Goal: Transaction & Acquisition: Purchase product/service

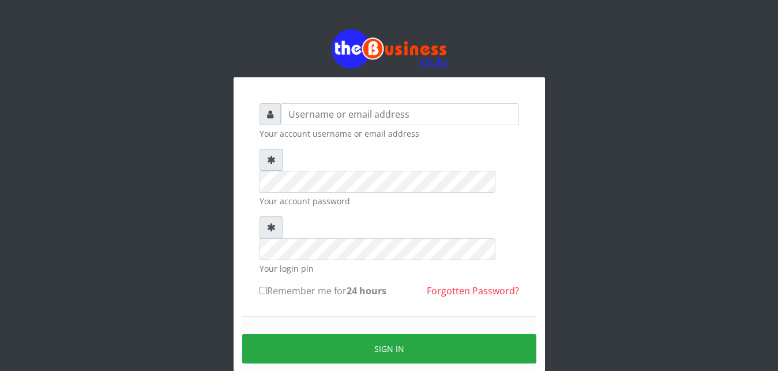
click at [322, 125] on input "text" at bounding box center [400, 114] width 238 height 22
drag, startPoint x: 326, startPoint y: 115, endPoint x: 333, endPoint y: 114, distance: 7.0
click at [333, 114] on div "Your account username or email address" at bounding box center [390, 121] width 260 height 36
click at [333, 114] on input "text" at bounding box center [400, 114] width 238 height 22
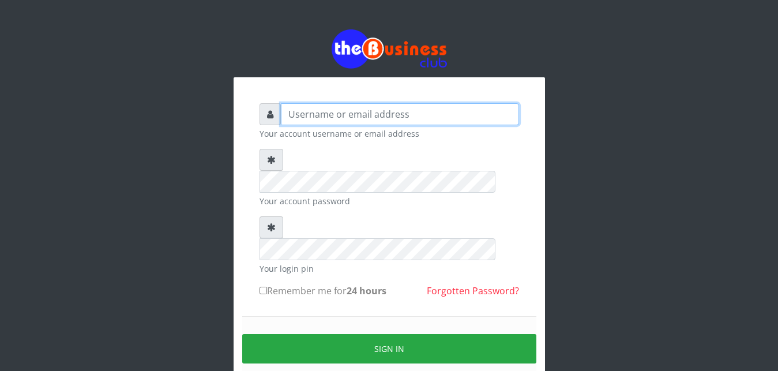
click at [333, 114] on input "text" at bounding box center [400, 114] width 238 height 22
drag, startPoint x: 333, startPoint y: 114, endPoint x: 333, endPoint y: 120, distance: 6.4
click at [328, 125] on input "abujah" at bounding box center [400, 114] width 238 height 22
type input "abujah"
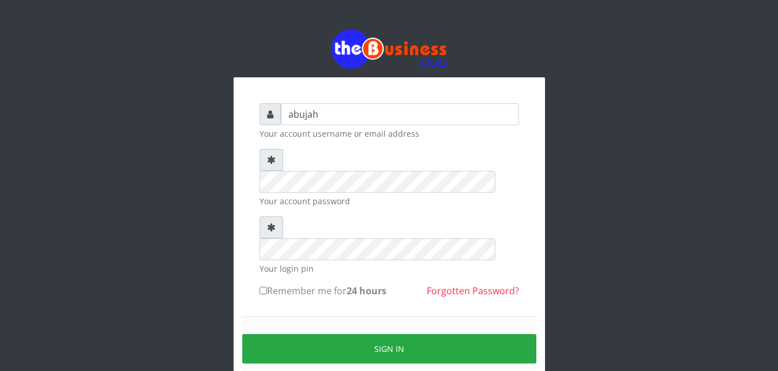
click at [276, 262] on small "Your login pin" at bounding box center [390, 268] width 260 height 12
drag, startPoint x: 276, startPoint y: 227, endPoint x: 279, endPoint y: 197, distance: 30.1
click at [279, 216] on div "Your login pin" at bounding box center [390, 245] width 260 height 58
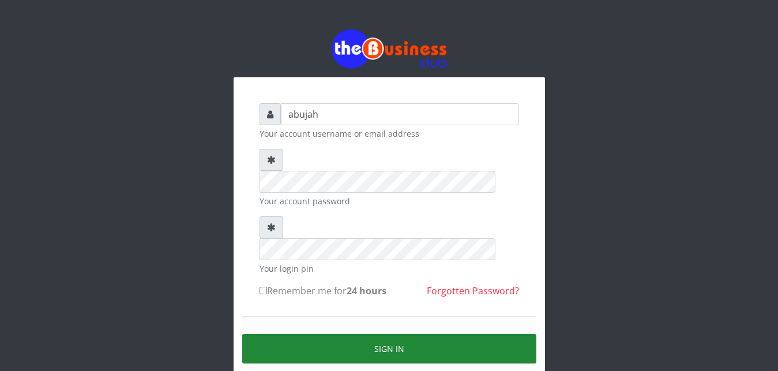
drag, startPoint x: 313, startPoint y: 176, endPoint x: 380, endPoint y: 304, distance: 143.9
click at [380, 334] on button "Sign in" at bounding box center [389, 348] width 294 height 29
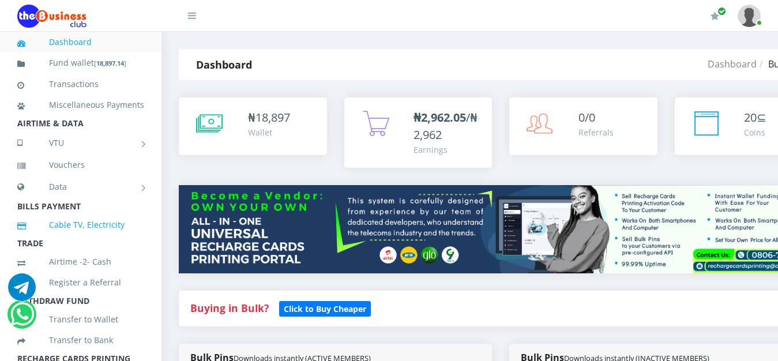
click at [78, 238] on link "Cable TV, Electricity" at bounding box center [80, 225] width 127 height 27
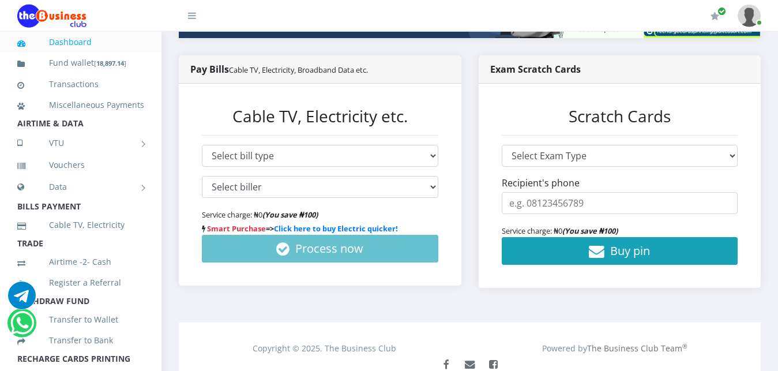
scroll to position [235, 0]
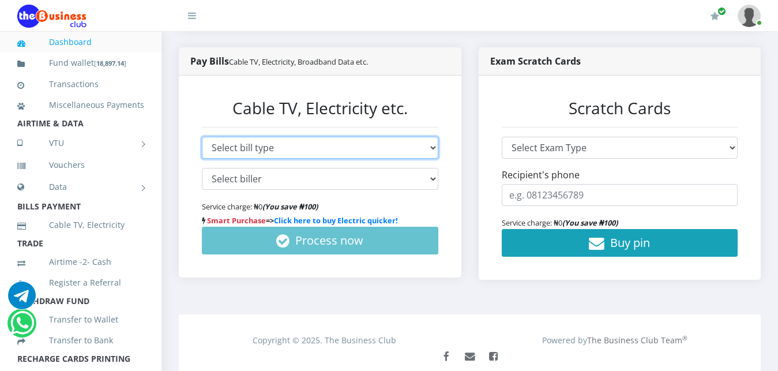
click at [429, 147] on select "Select bill type Cable TV Electricity Broadband Data" at bounding box center [320, 148] width 236 height 22
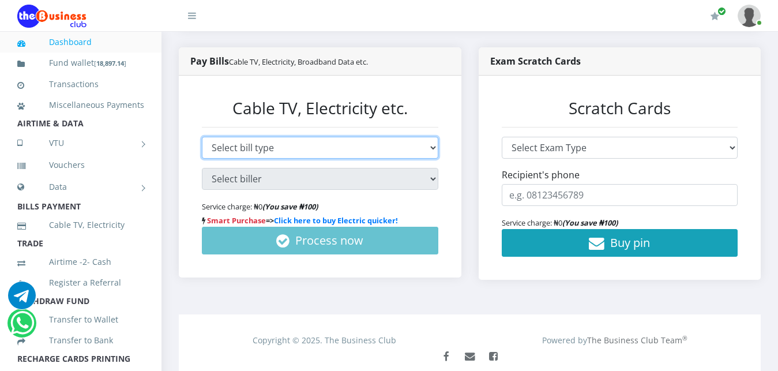
select select "ELECT"
click option "Electricity" at bounding box center [0, 0] width 0 height 0
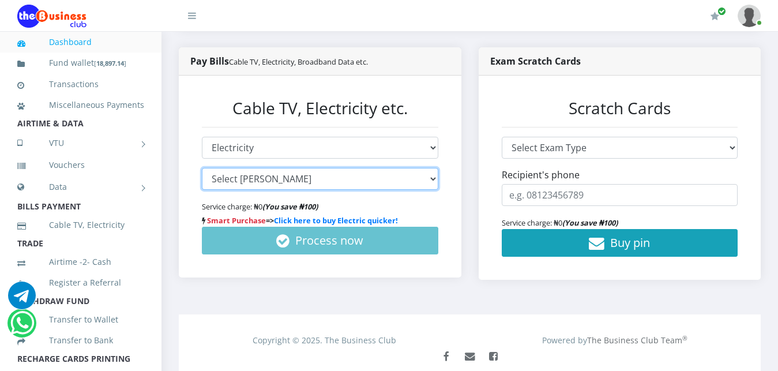
select select "PHEDC PREPAID*false"
click option "PHEDC PREPAID" at bounding box center [0, 0] width 0 height 0
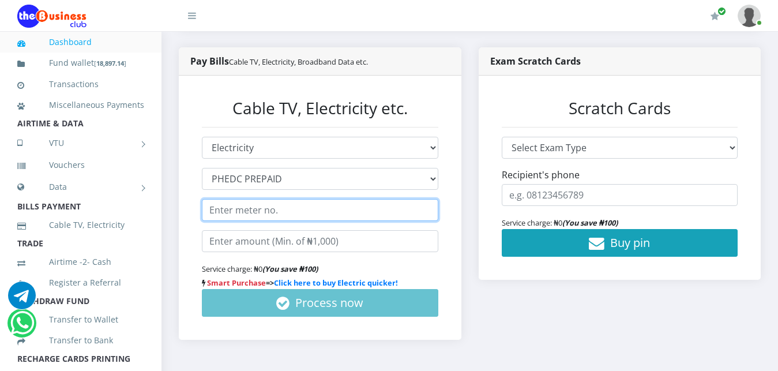
click at [337, 217] on input "text" at bounding box center [320, 210] width 236 height 22
type input "25111059702"
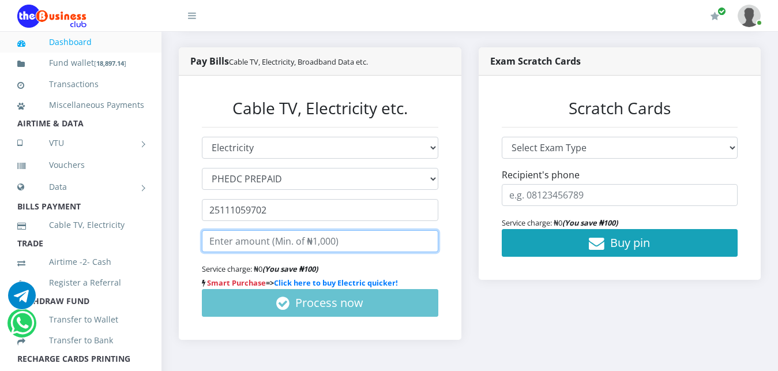
click at [325, 246] on input "number" at bounding box center [320, 241] width 236 height 22
type input "3000"
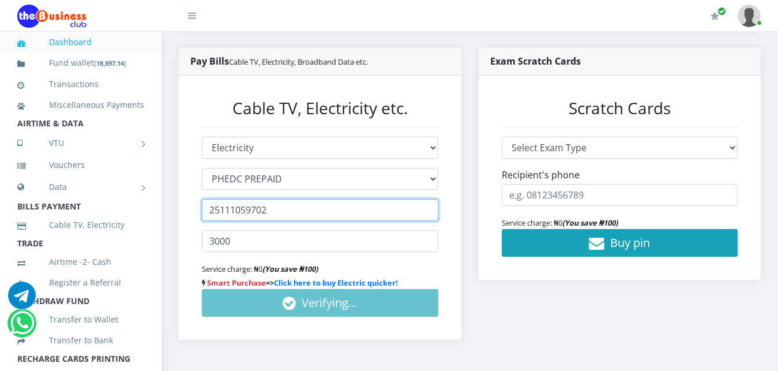
click at [334, 216] on input "25111059702" at bounding box center [320, 210] width 236 height 22
type input "25111059702"
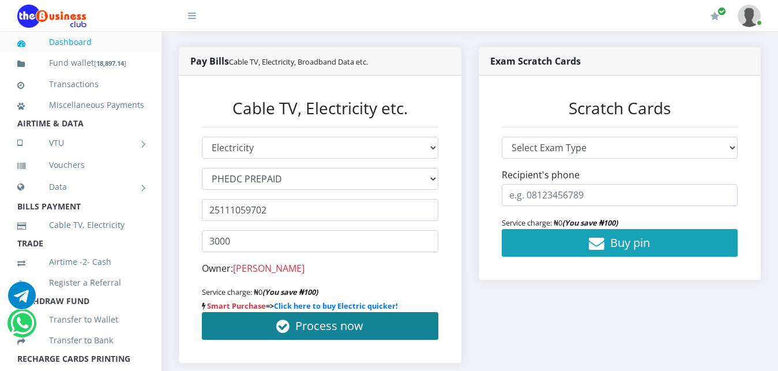
click at [337, 326] on span "Process now" at bounding box center [329, 326] width 68 height 16
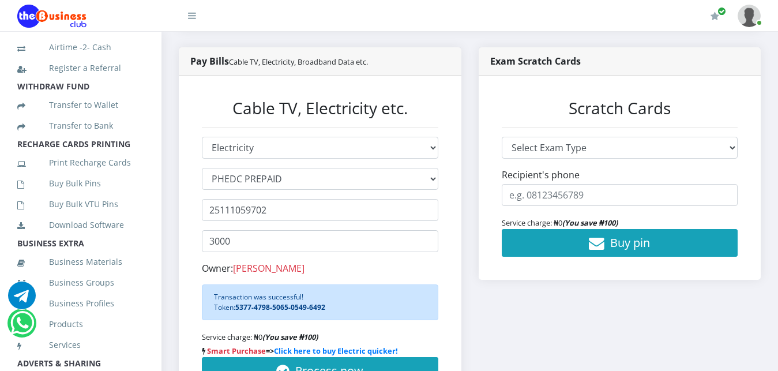
scroll to position [233, 0]
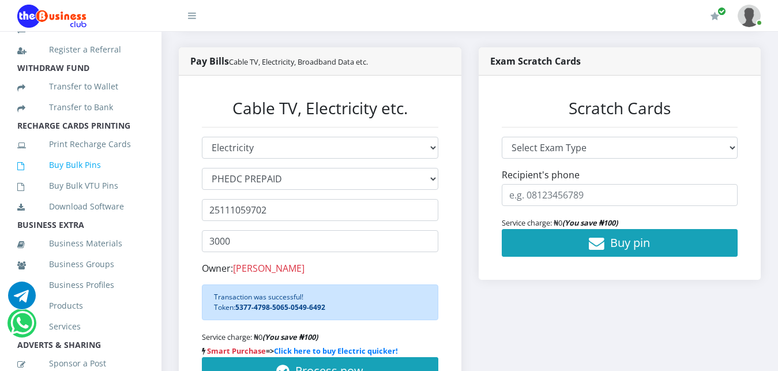
click at [93, 178] on link "Buy Bulk Pins" at bounding box center [80, 165] width 127 height 27
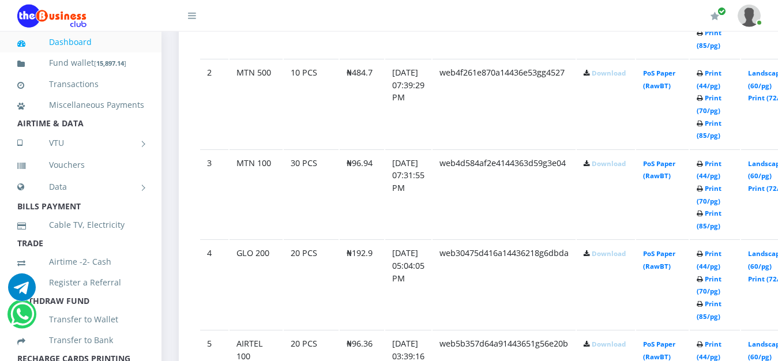
scroll to position [784, 0]
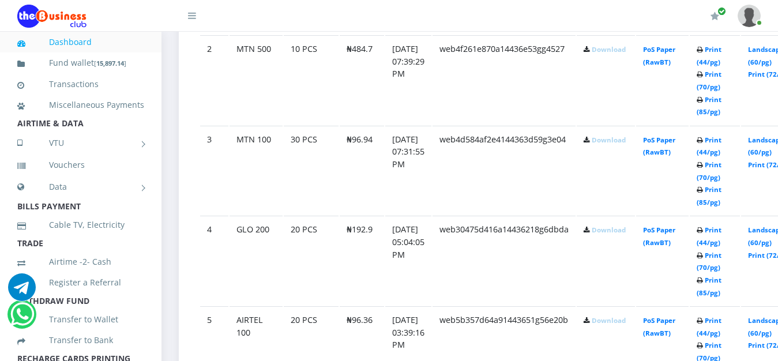
click at [621, 141] on link "Download" at bounding box center [609, 140] width 34 height 9
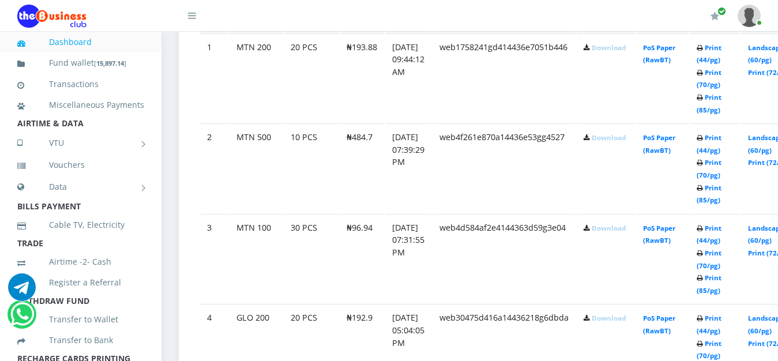
scroll to position [667, 0]
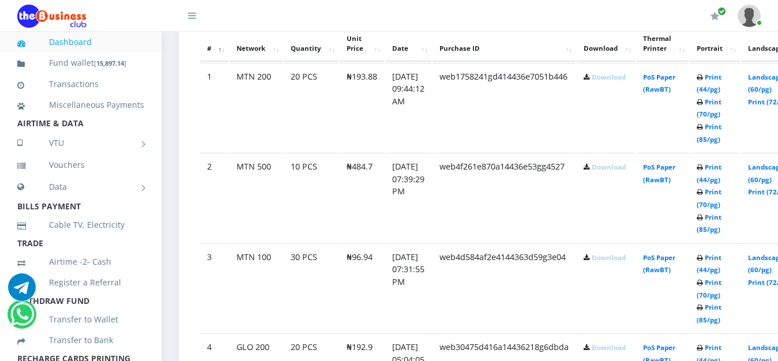
click at [624, 171] on link "Download" at bounding box center [609, 167] width 34 height 9
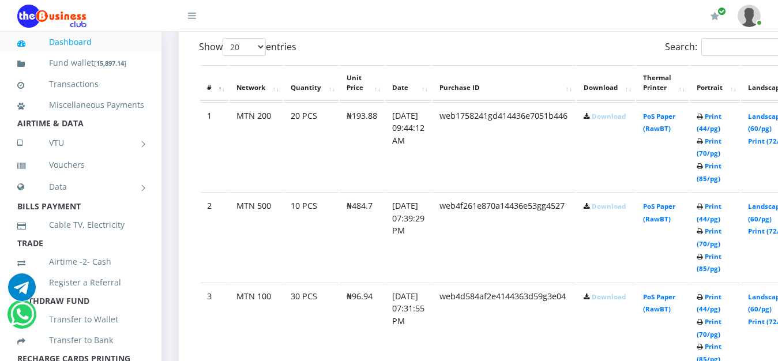
scroll to position [598, 0]
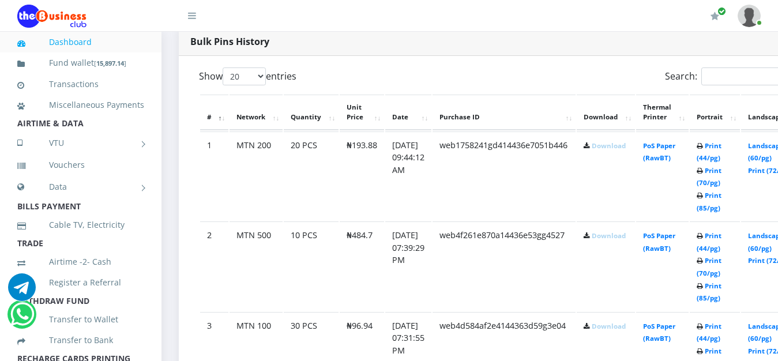
click at [621, 148] on link "Download" at bounding box center [609, 145] width 34 height 9
